Goal: Book appointment/travel/reservation

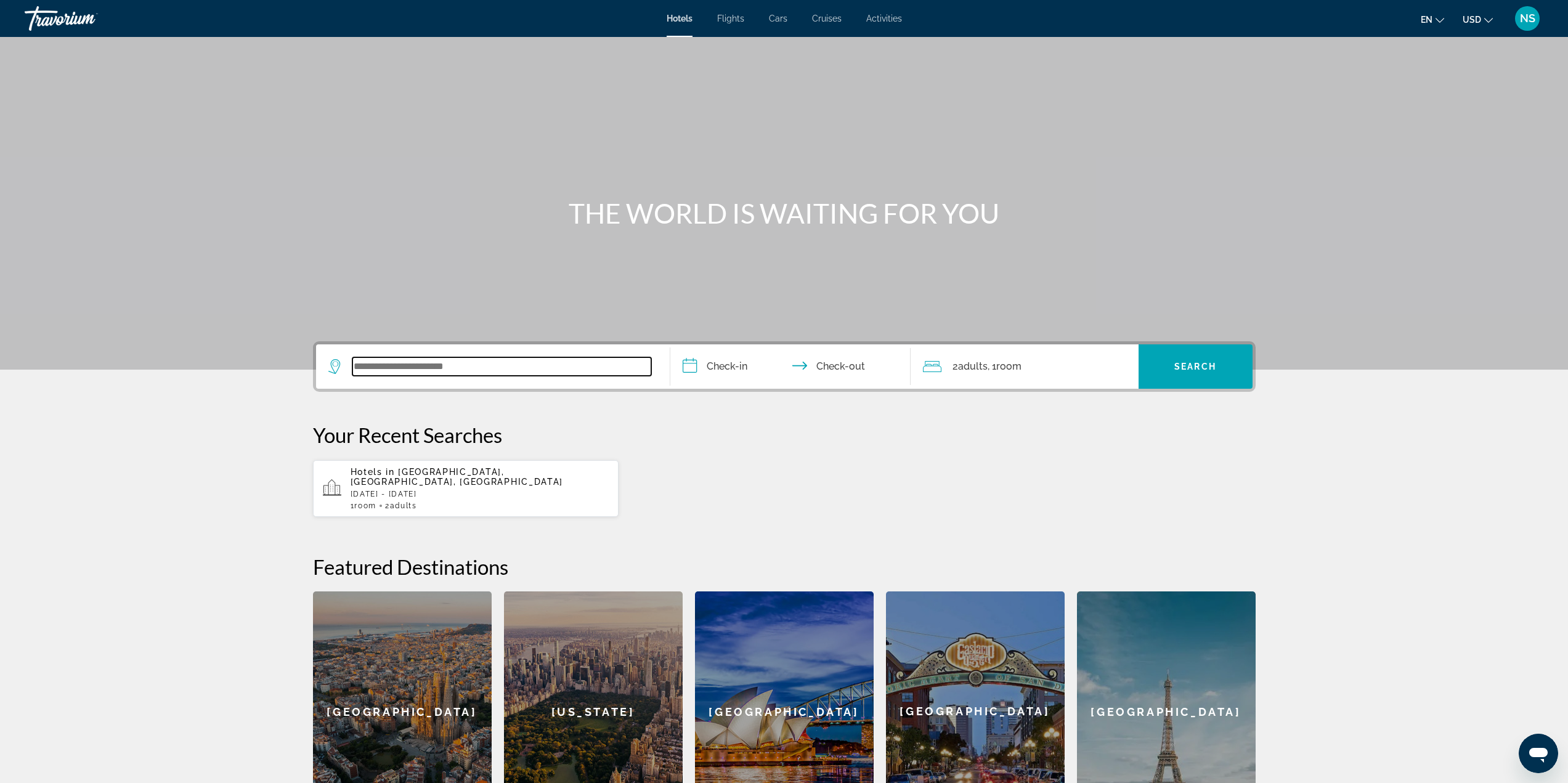
drag, startPoint x: 487, startPoint y: 370, endPoint x: 482, endPoint y: 377, distance: 8.6
click at [482, 377] on div "Search widget" at bounding box center [493, 366] width 329 height 44
click at [51, 21] on div "Travorium" at bounding box center [86, 18] width 123 height 32
click at [59, 16] on div "Travorium" at bounding box center [86, 18] width 123 height 32
click at [1532, 26] on div "NS" at bounding box center [1527, 18] width 25 height 25
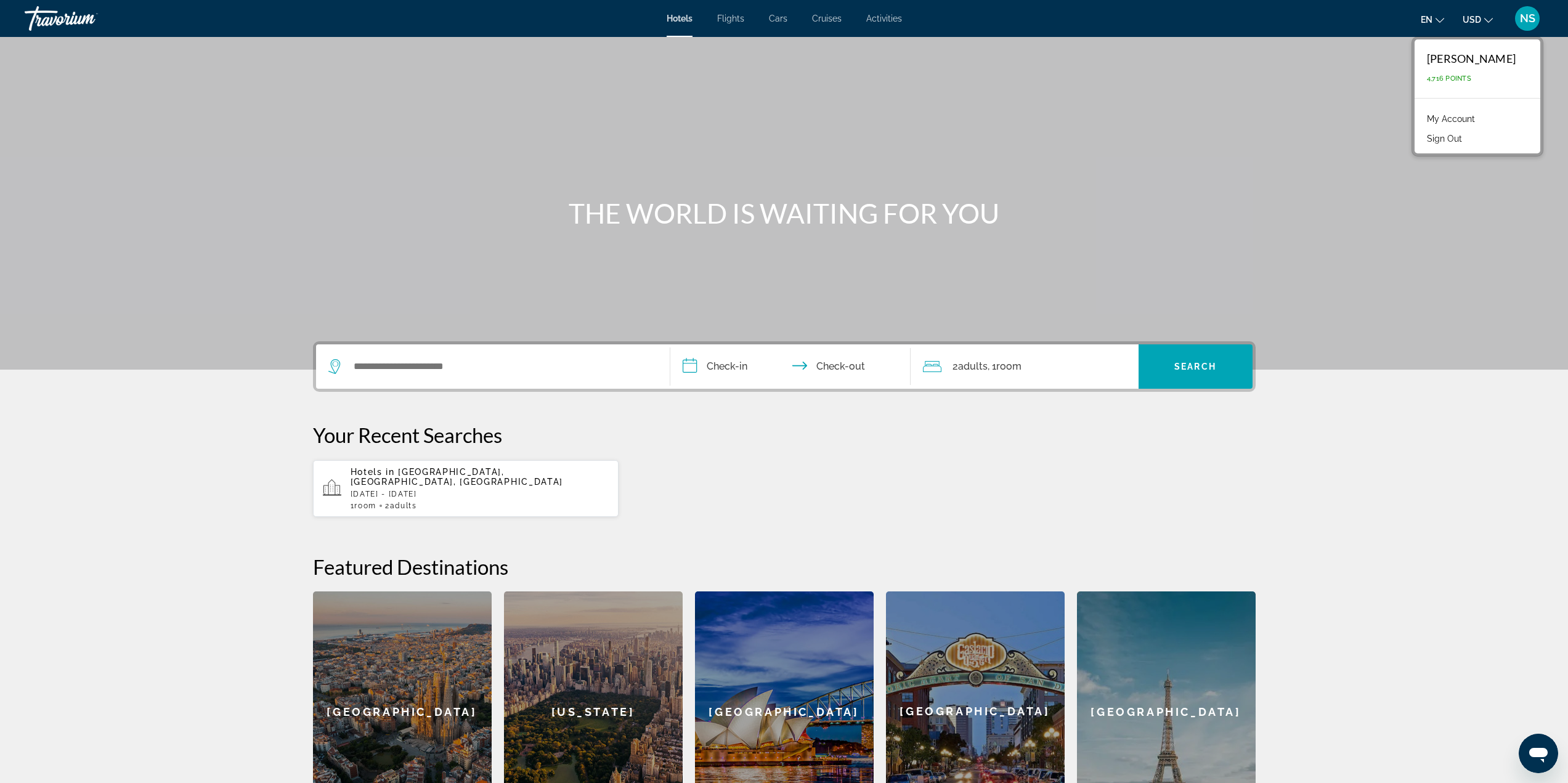
click at [1457, 116] on link "My Account" at bounding box center [1451, 118] width 61 height 16
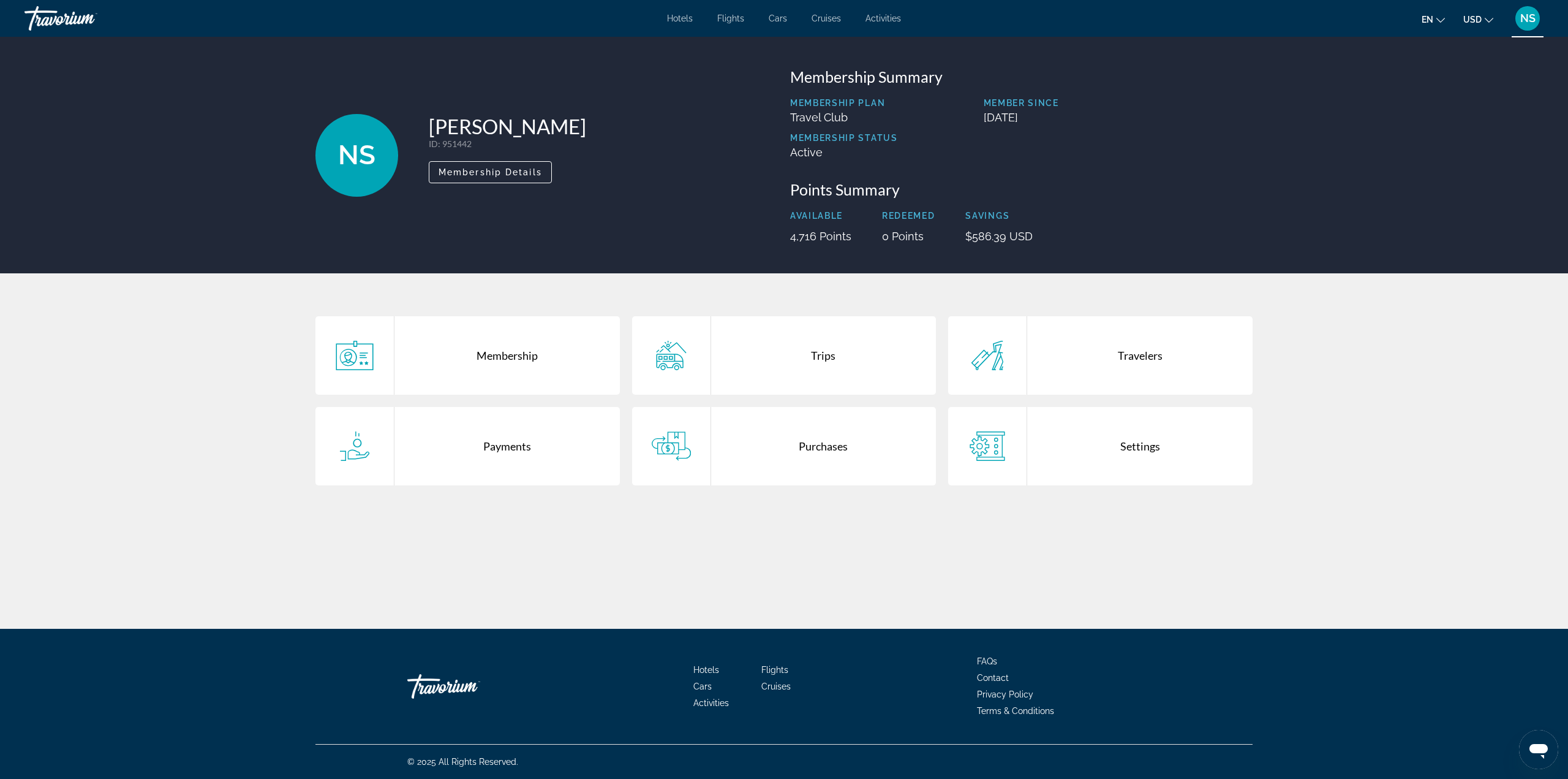
drag, startPoint x: 1020, startPoint y: 242, endPoint x: 1075, endPoint y: 237, distance: 55.2
click at [1076, 240] on div "Available 4,716 Points Redeemed 0 Points Savings $586.39 USD" at bounding box center [1021, 227] width 462 height 32
click at [992, 214] on p "Savings" at bounding box center [998, 216] width 67 height 10
click at [73, 13] on div "Travorium" at bounding box center [86, 18] width 122 height 32
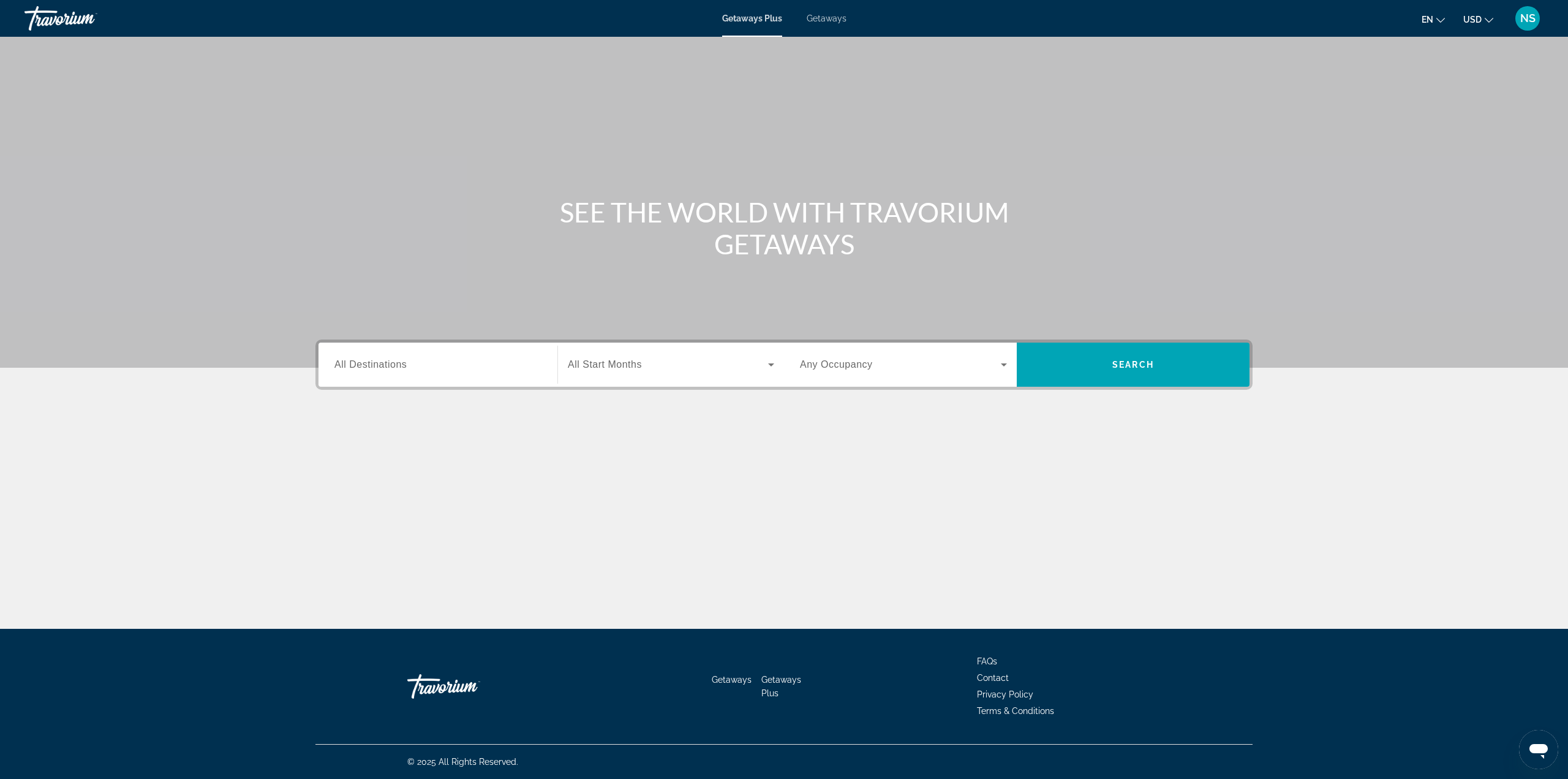
click at [829, 20] on span "Getaways" at bounding box center [827, 18] width 40 height 10
click at [361, 370] on input "Destination All Destinations" at bounding box center [438, 366] width 207 height 15
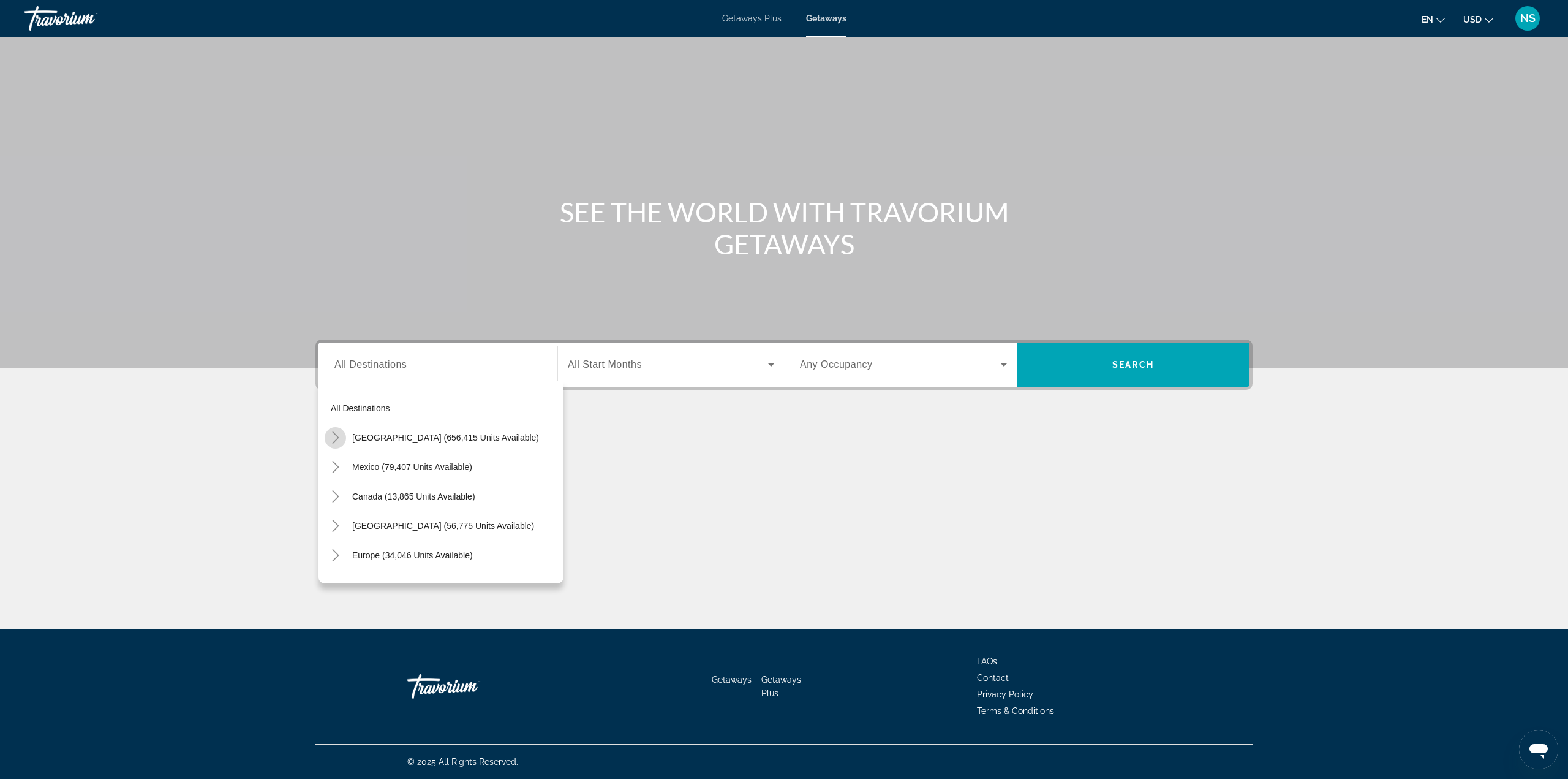
click at [341, 434] on mat-icon "Toggle United States (656,415 units available)" at bounding box center [336, 437] width 21 height 22
click at [353, 518] on icon "Toggle California (78,058 units available)" at bounding box center [347, 519] width 12 height 12
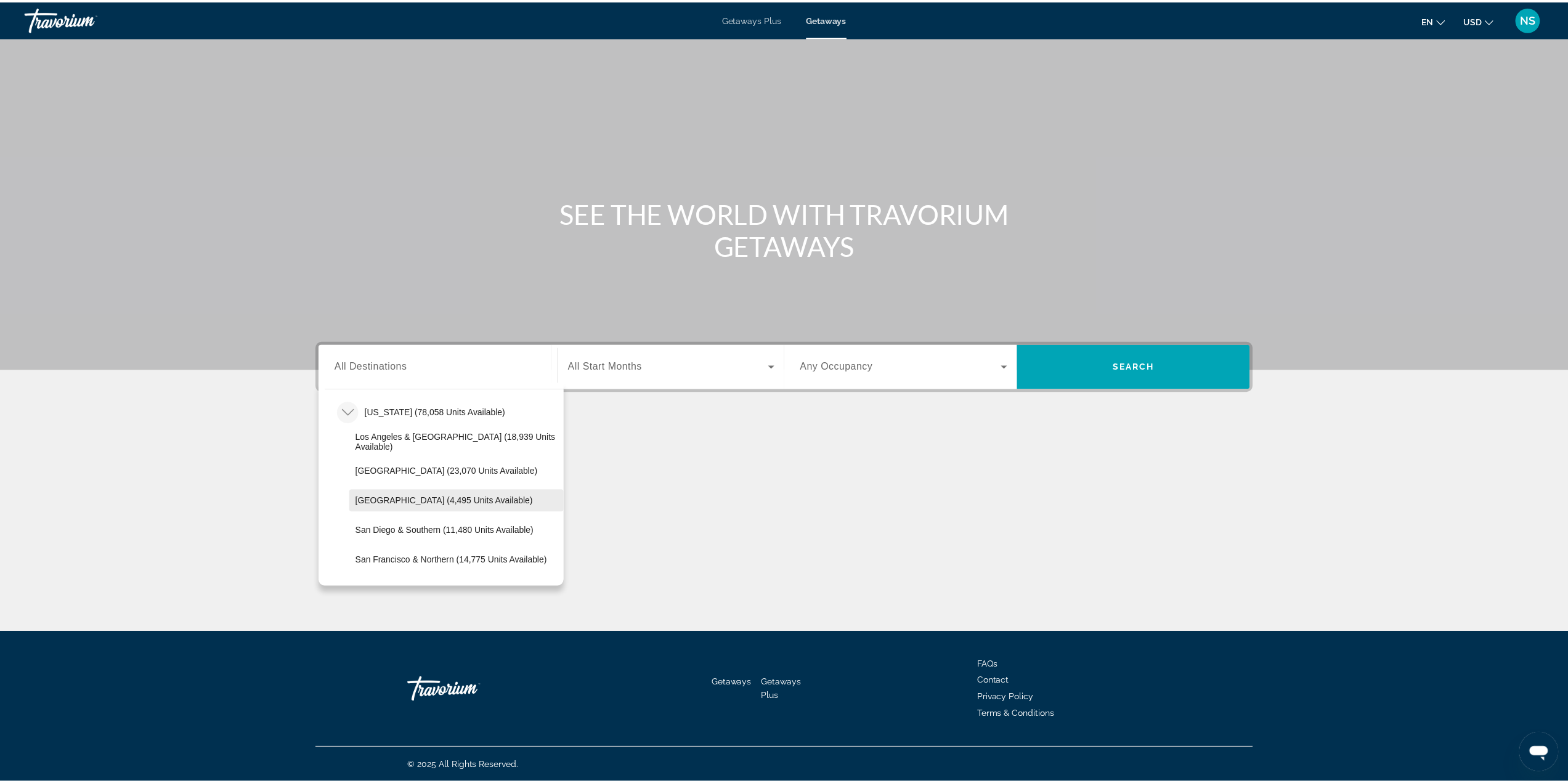
scroll to position [159, 0]
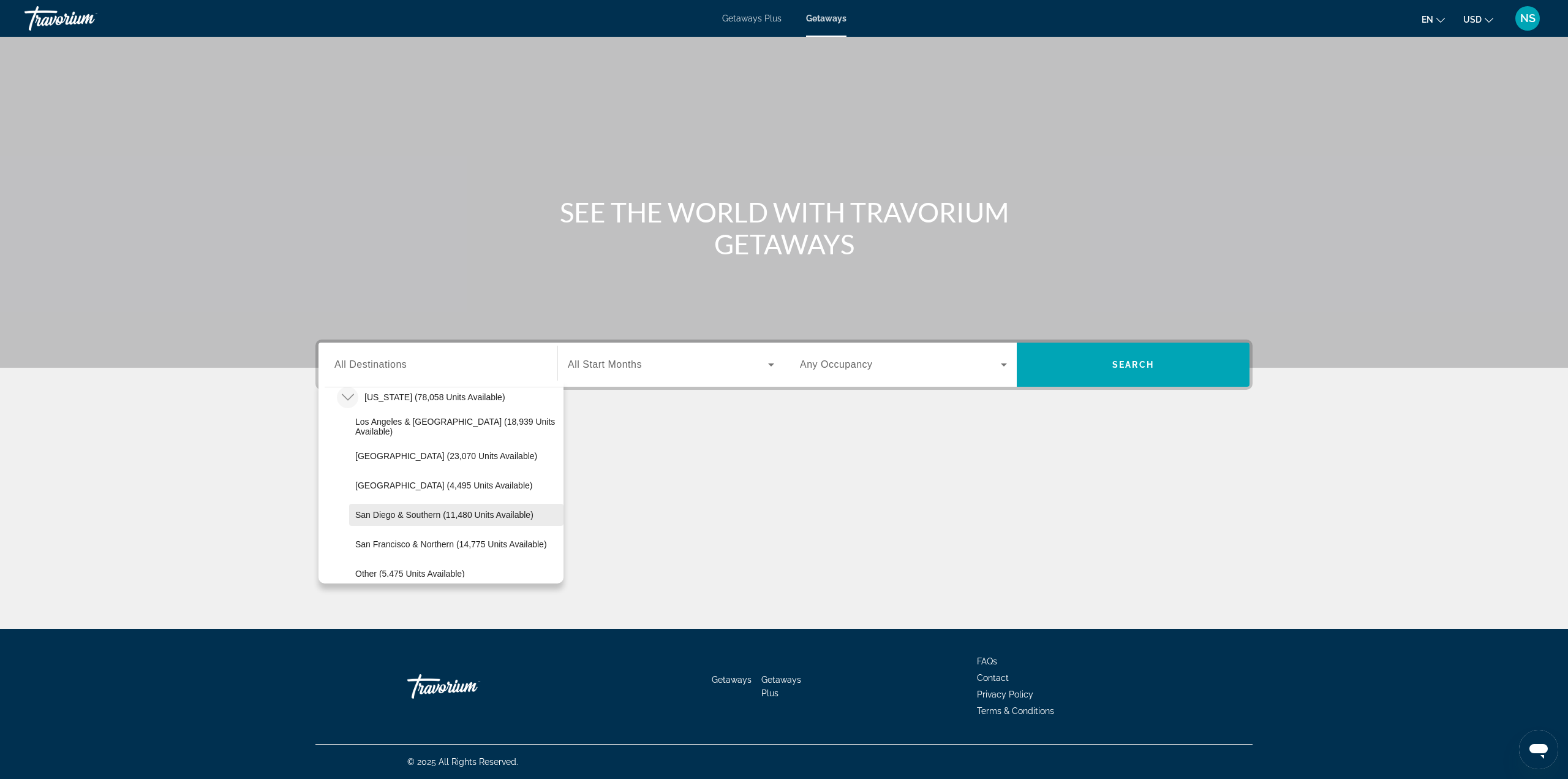
click at [448, 510] on span "San Diego & Southern (11,480 units available)" at bounding box center [445, 514] width 179 height 10
type input "**********"
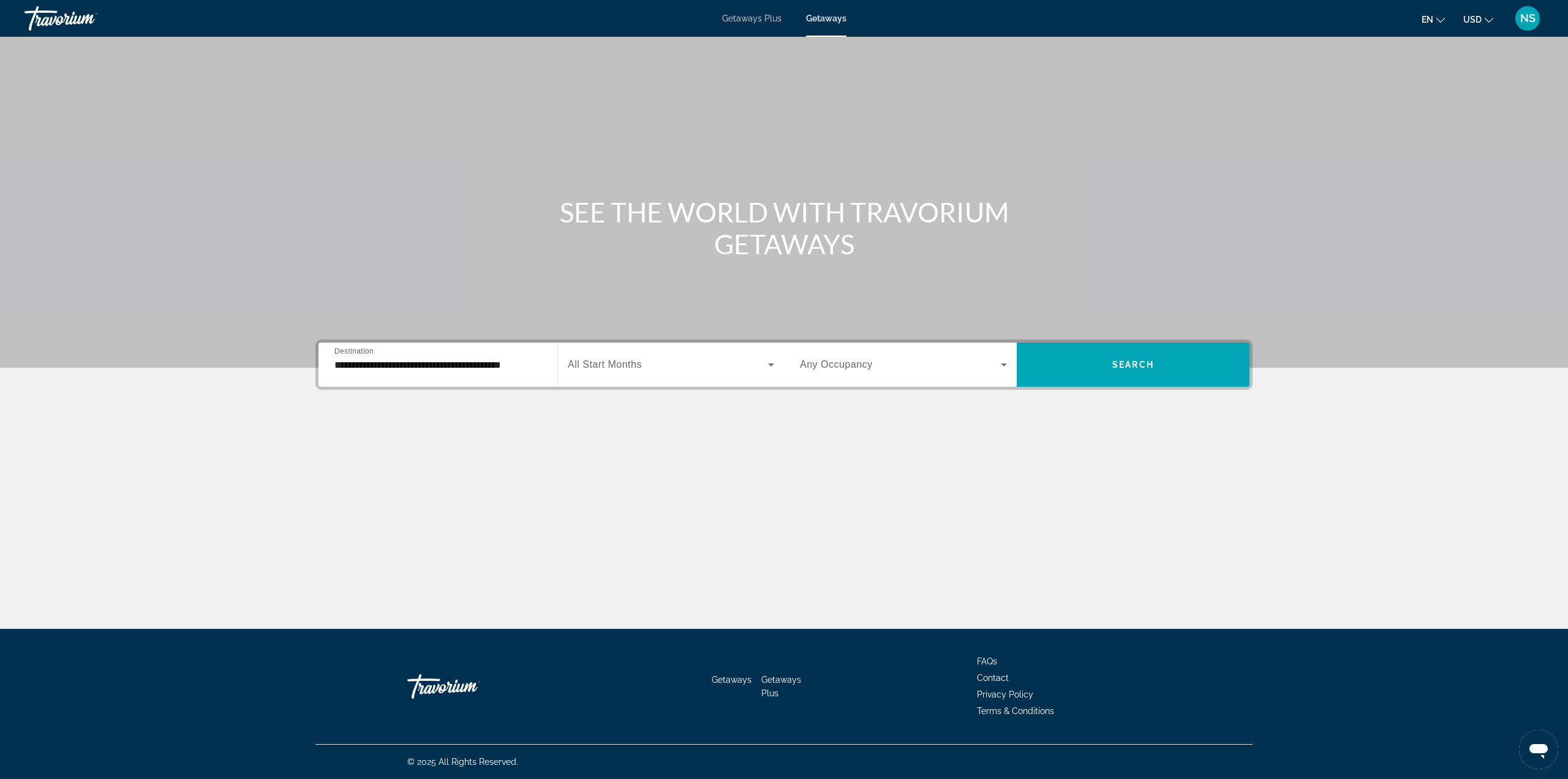
click at [621, 351] on div "Search widget" at bounding box center [671, 364] width 207 height 34
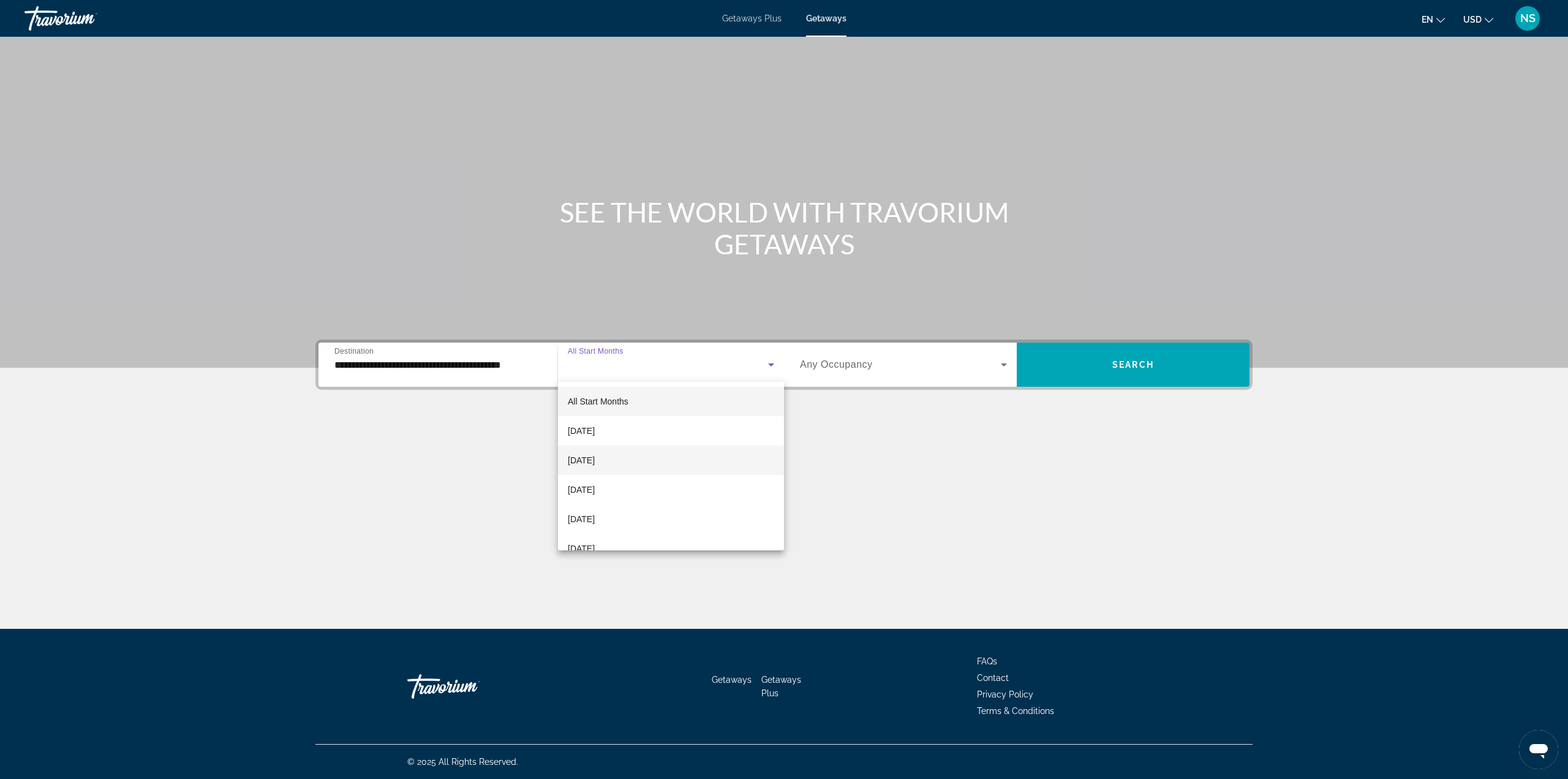
click at [627, 462] on mat-option "October 2025" at bounding box center [670, 461] width 226 height 30
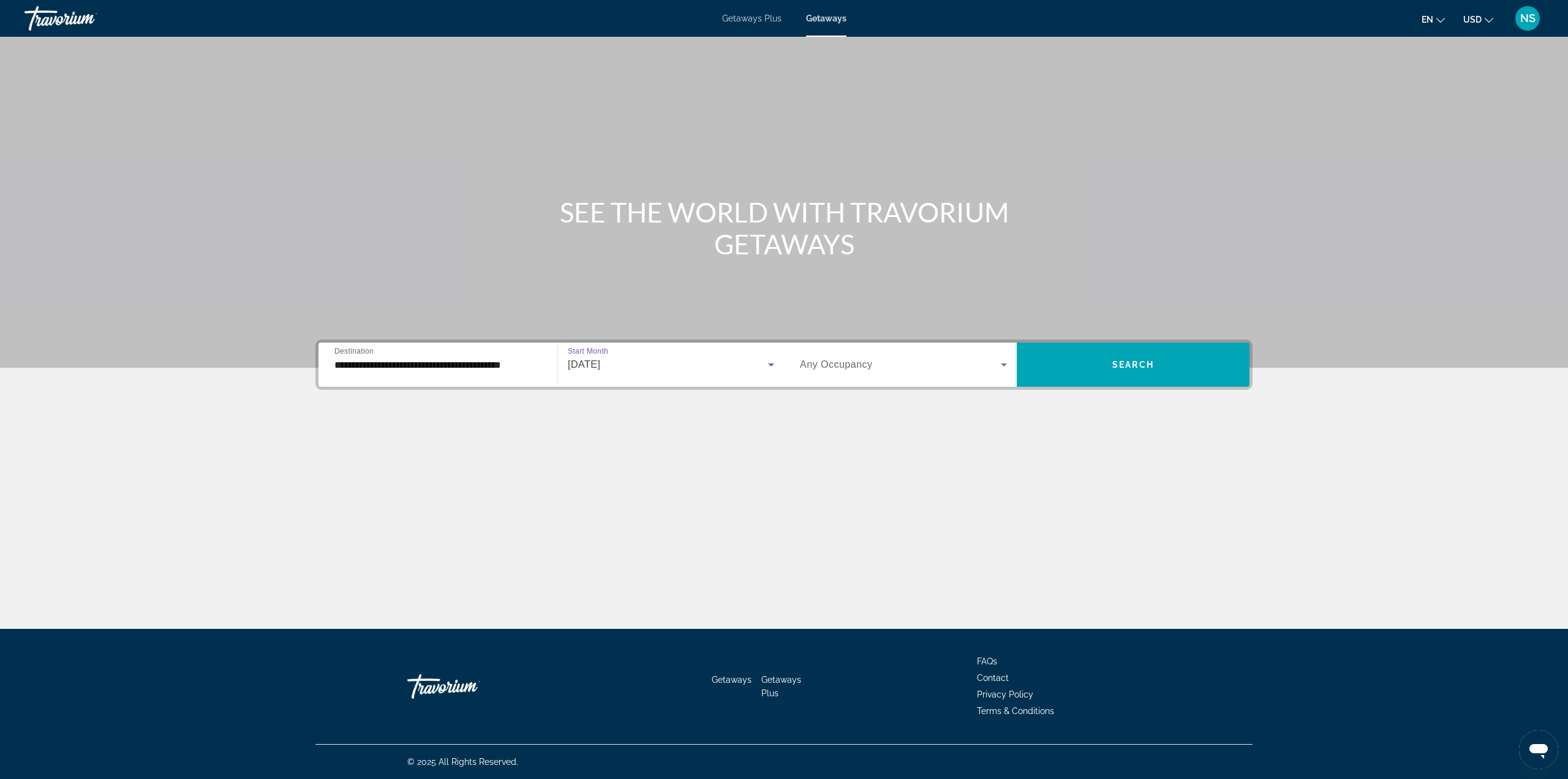
click at [952, 351] on div "Search widget" at bounding box center [903, 364] width 207 height 34
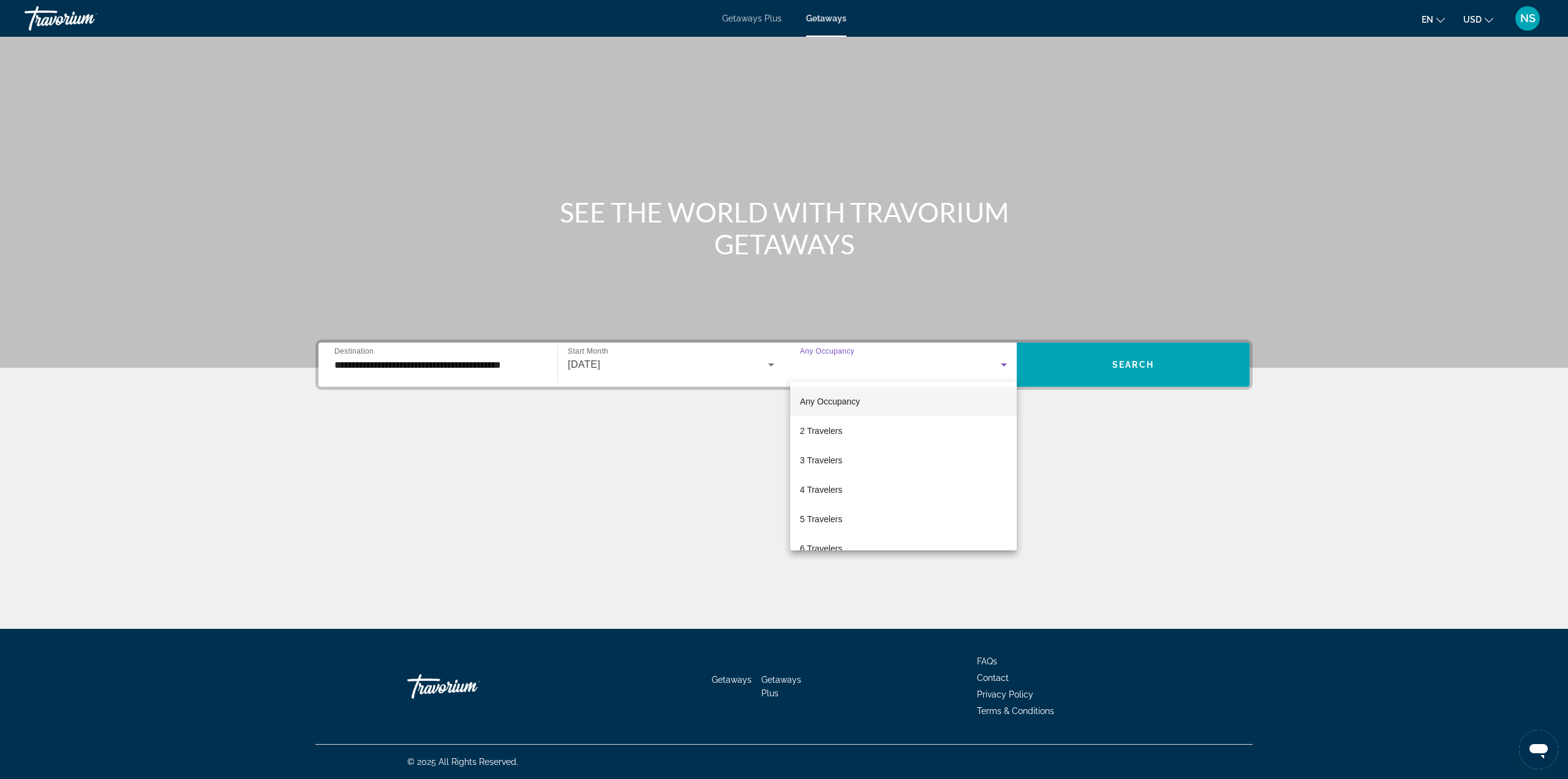
click at [1128, 360] on div at bounding box center [784, 390] width 1568 height 779
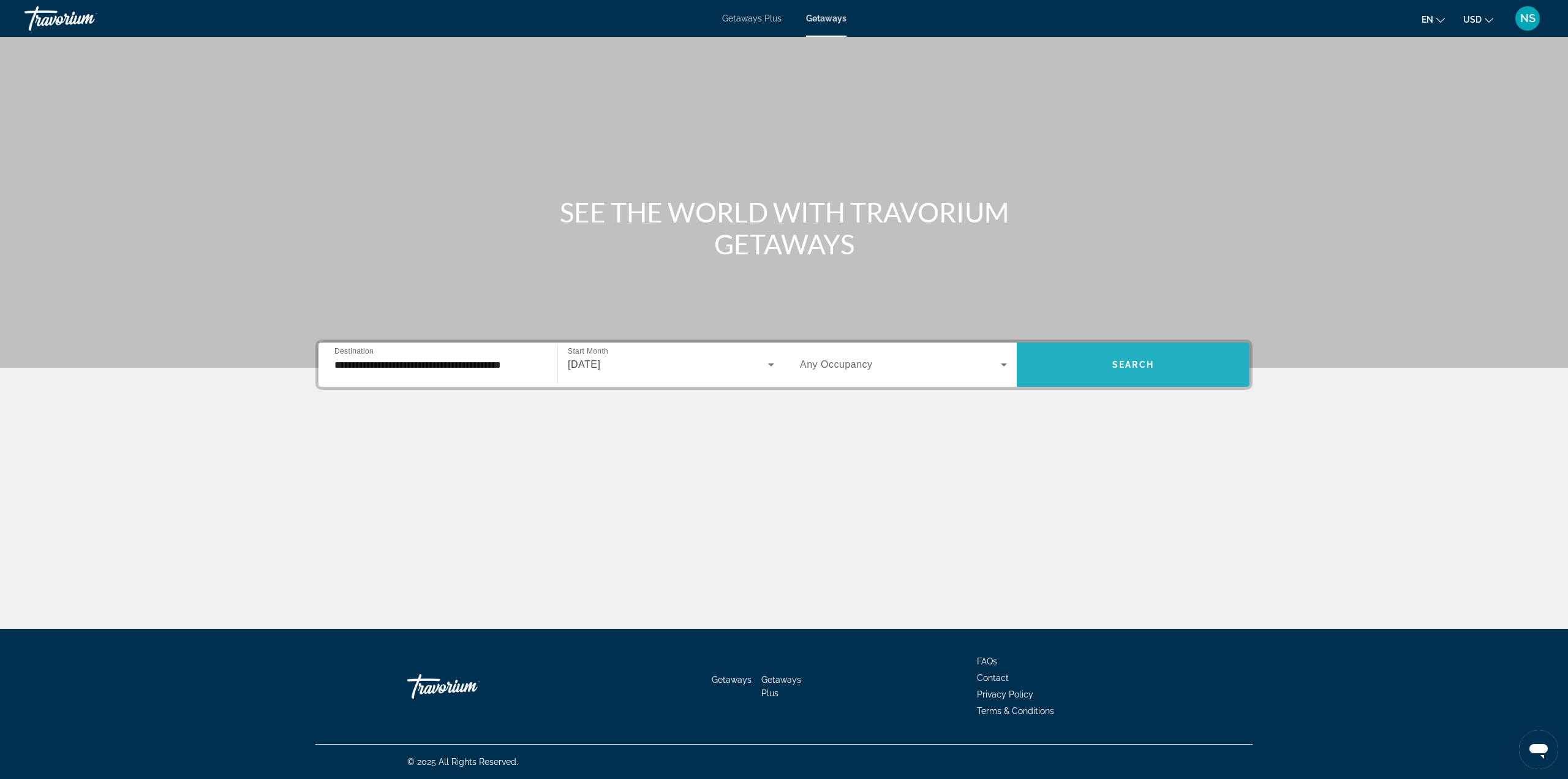
click at [1070, 383] on span "Search widget" at bounding box center [1133, 364] width 233 height 44
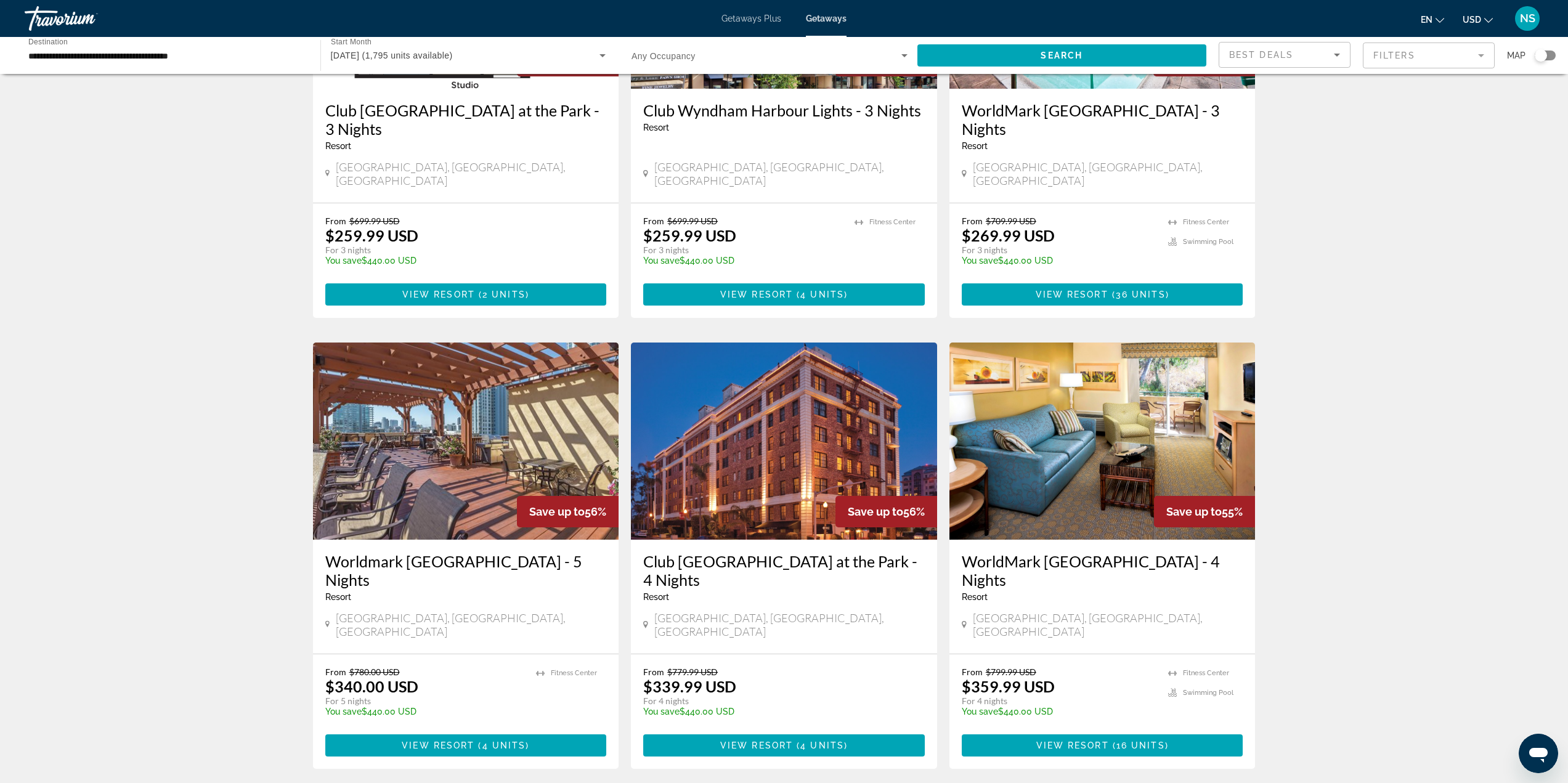
scroll to position [677, 0]
